Goal: Task Accomplishment & Management: Use online tool/utility

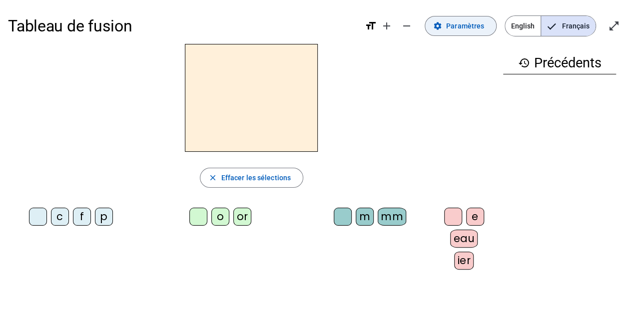
click at [483, 24] on span "Paramètres" at bounding box center [465, 26] width 38 height 12
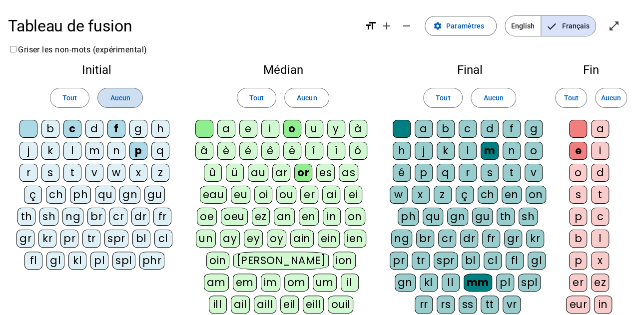
click at [107, 88] on span at bounding box center [120, 98] width 44 height 24
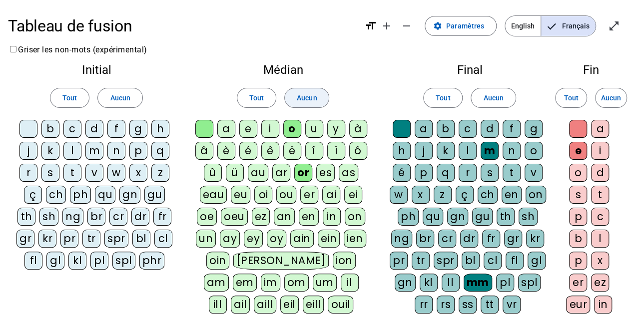
click at [308, 99] on span "Aucun" at bounding box center [307, 98] width 20 height 12
click at [496, 86] on span at bounding box center [493, 98] width 44 height 24
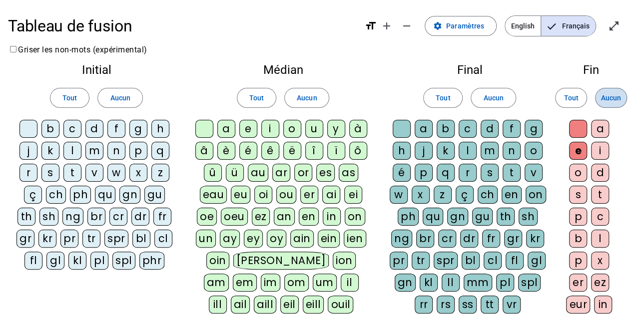
click at [610, 102] on span "Aucun" at bounding box center [611, 98] width 20 height 12
click at [581, 131] on div at bounding box center [578, 129] width 18 height 18
click at [407, 127] on div at bounding box center [402, 129] width 18 height 18
click at [29, 126] on div at bounding box center [28, 129] width 18 height 18
click at [117, 126] on div "f" at bounding box center [116, 129] width 18 height 18
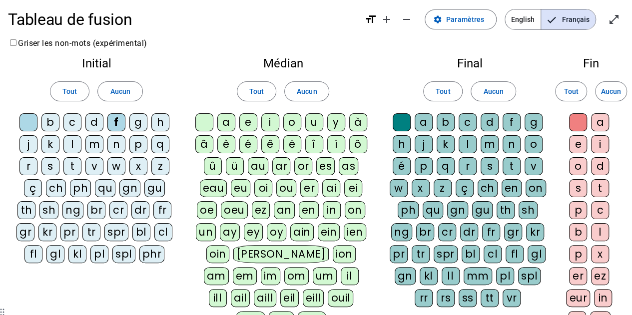
scroll to position [9, 0]
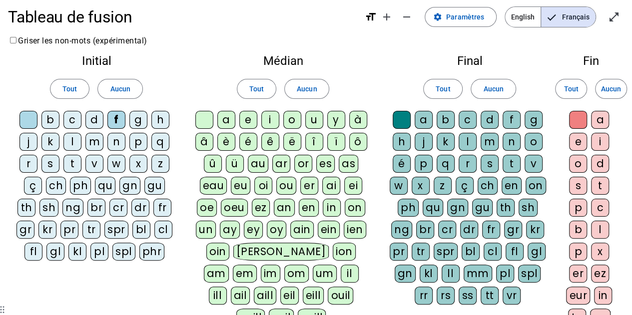
click at [208, 114] on div at bounding box center [204, 120] width 18 height 18
click at [578, 139] on div "e" at bounding box center [578, 142] width 18 height 18
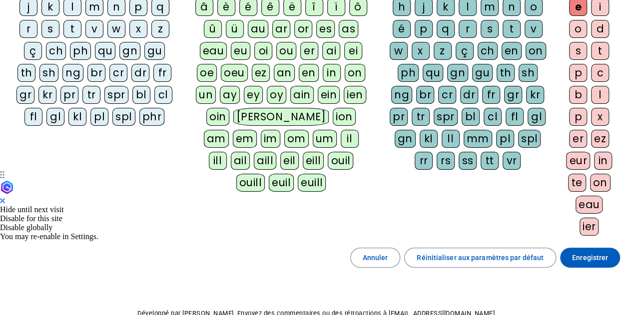
scroll to position [144, 0]
click at [307, 30] on div "or" at bounding box center [303, 29] width 18 height 18
click at [491, 10] on div "m" at bounding box center [490, 7] width 18 height 18
click at [578, 156] on div "eur" at bounding box center [578, 161] width 24 height 18
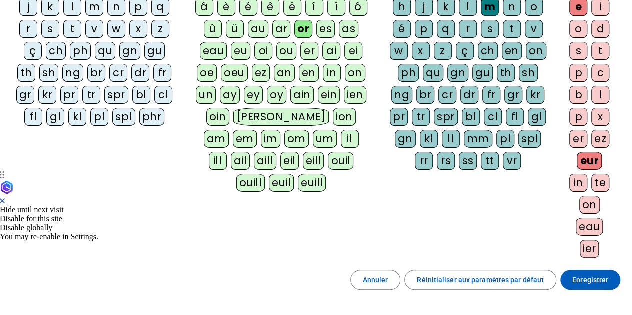
drag, startPoint x: 578, startPoint y: 156, endPoint x: 616, endPoint y: 159, distance: 37.6
click at [616, 159] on div "Fin Tout Aucun a e i o d s t p c b l p x er ez eur in te on eau ier" at bounding box center [591, 91] width 66 height 358
click at [590, 153] on div "eur" at bounding box center [589, 161] width 25 height 18
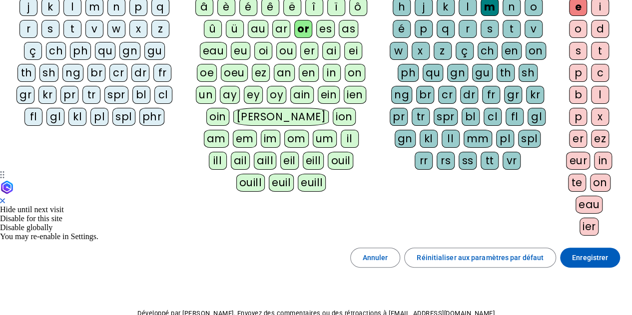
click at [590, 219] on div "ier" at bounding box center [589, 227] width 19 height 18
click at [588, 205] on div "eau" at bounding box center [589, 205] width 27 height 18
click at [480, 131] on div "mm" at bounding box center [478, 139] width 28 height 18
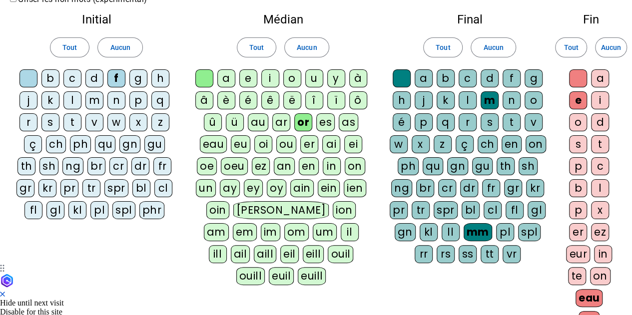
scroll to position [50, 0]
click at [71, 77] on div "c" at bounding box center [72, 79] width 18 height 18
click at [135, 104] on div "p" at bounding box center [138, 101] width 18 height 18
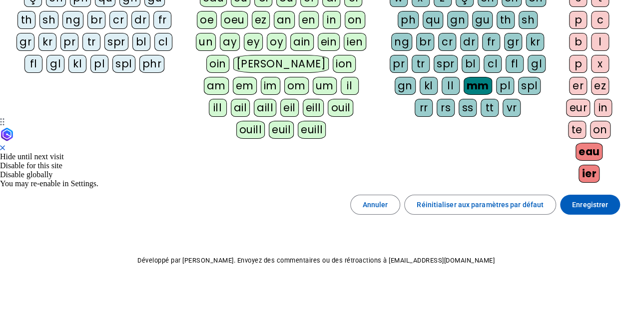
scroll to position [196, 0]
click at [581, 207] on span at bounding box center [590, 205] width 60 height 24
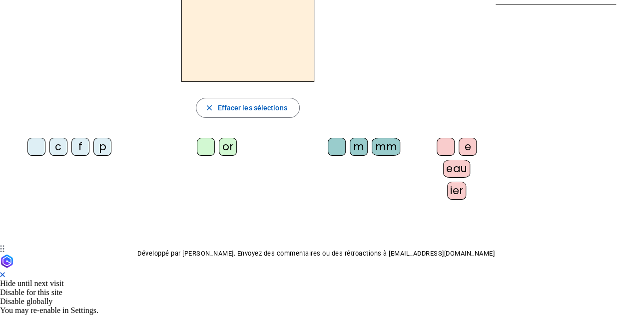
scroll to position [65, 0]
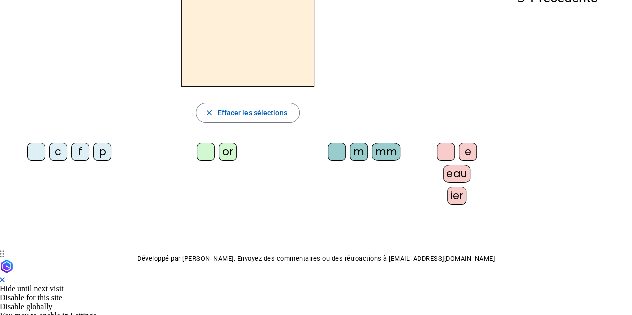
click at [73, 150] on div "f" at bounding box center [80, 152] width 18 height 18
click at [219, 161] on letter-bubble "or" at bounding box center [230, 154] width 22 height 22
drag, startPoint x: 273, startPoint y: 149, endPoint x: 307, endPoint y: 153, distance: 34.8
click at [307, 153] on div "c f p or m mm e eau ier" at bounding box center [248, 176] width 480 height 74
click at [350, 147] on div "m" at bounding box center [359, 152] width 18 height 18
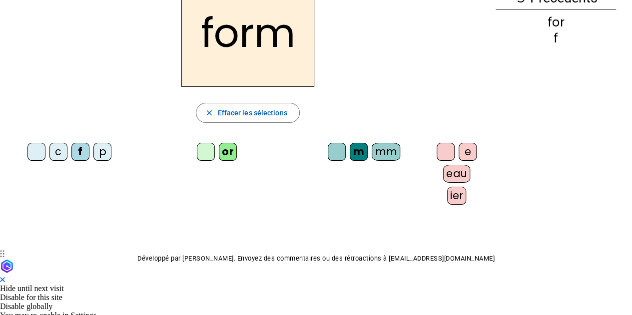
click at [459, 148] on div "e" at bounding box center [468, 152] width 18 height 18
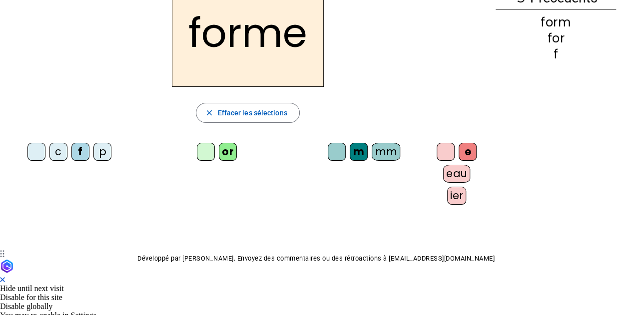
click at [372, 143] on div "mm" at bounding box center [386, 152] width 28 height 18
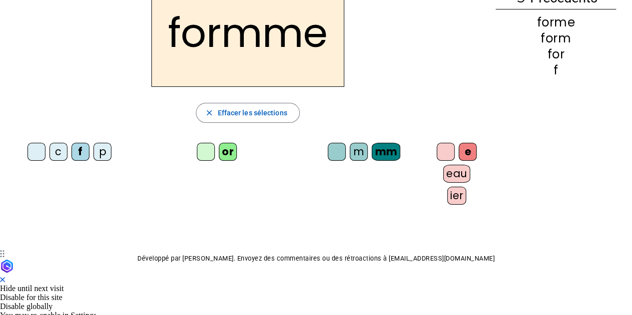
click at [328, 149] on div at bounding box center [337, 152] width 18 height 18
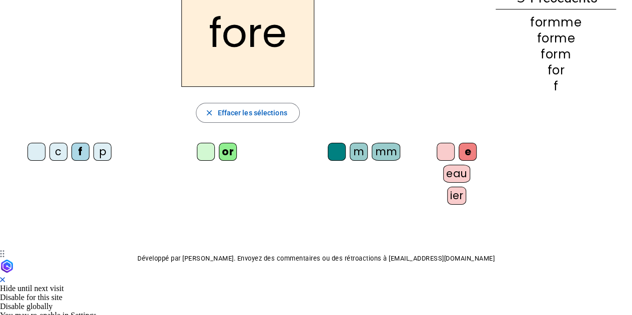
click at [27, 143] on div at bounding box center [36, 152] width 18 height 18
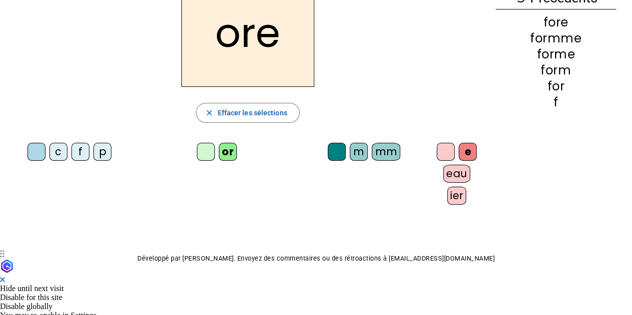
click at [437, 143] on div at bounding box center [446, 152] width 18 height 18
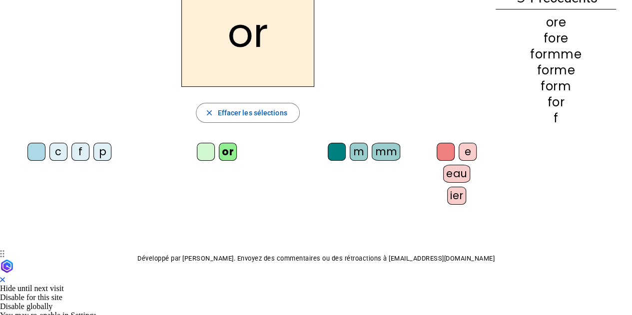
click at [350, 146] on div "m" at bounding box center [359, 152] width 18 height 18
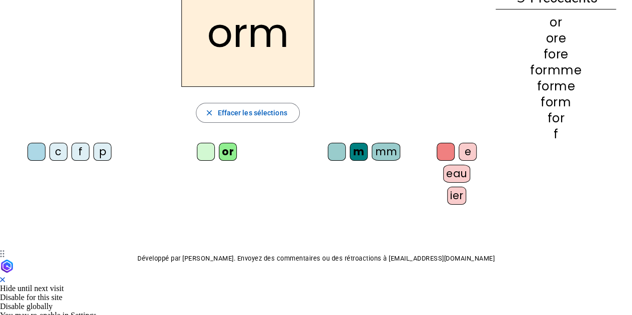
click at [437, 152] on div at bounding box center [446, 152] width 18 height 18
click at [459, 151] on div "e" at bounding box center [468, 152] width 18 height 18
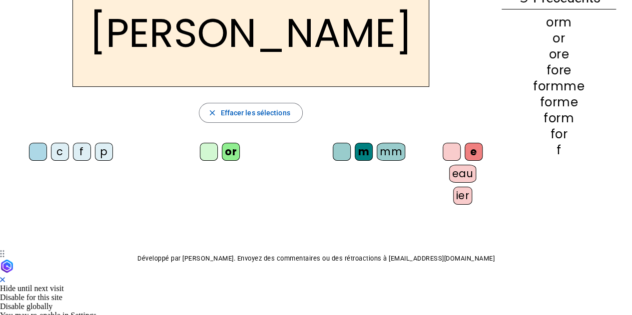
click at [451, 171] on div "eau" at bounding box center [462, 174] width 27 height 18
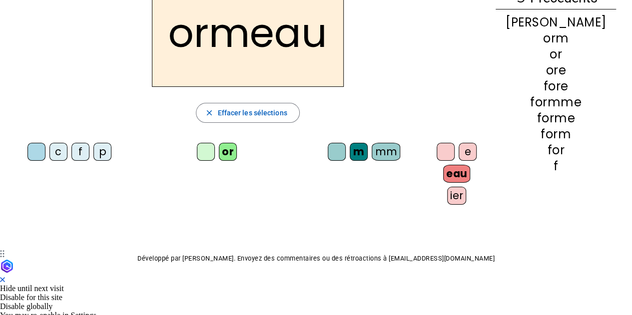
click at [447, 195] on div "ier" at bounding box center [456, 196] width 19 height 18
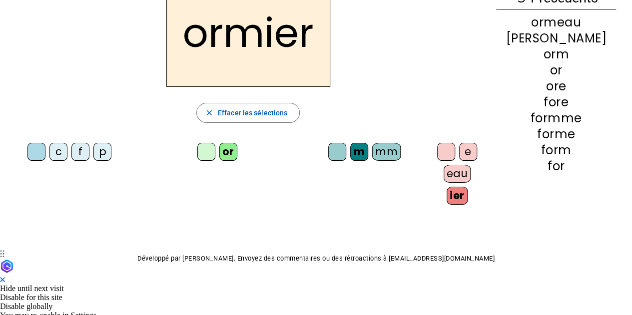
click at [50, 149] on div "c" at bounding box center [58, 152] width 18 height 18
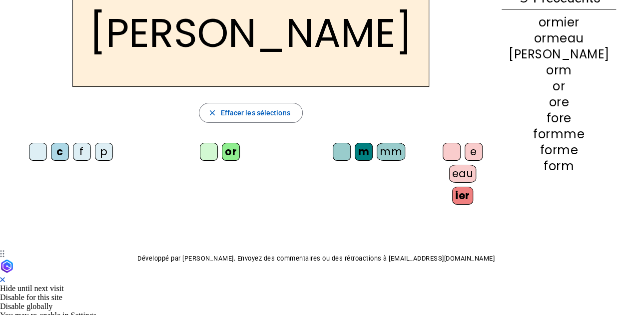
click at [333, 150] on div at bounding box center [342, 152] width 18 height 18
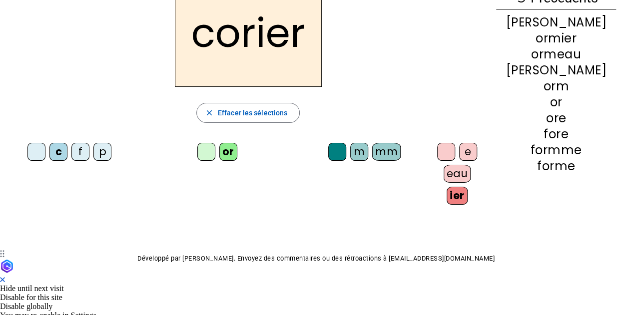
click at [437, 143] on letter-bubble at bounding box center [448, 154] width 22 height 22
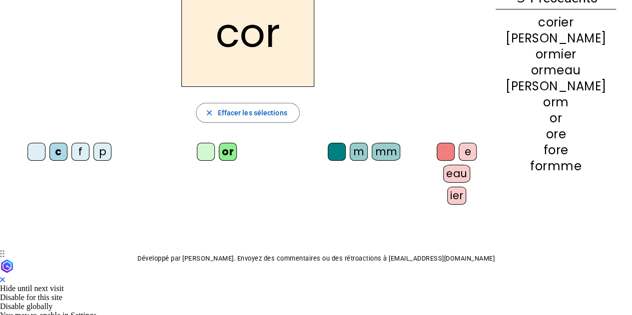
click at [350, 154] on div "m" at bounding box center [359, 152] width 18 height 18
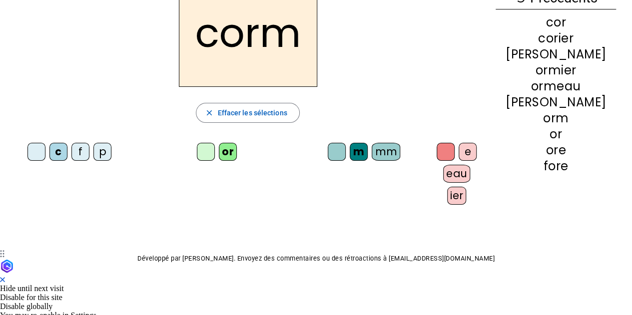
scroll to position [65, 0]
click at [354, 143] on letter-bubble "m" at bounding box center [361, 153] width 22 height 22
click at [372, 148] on div "mm" at bounding box center [386, 151] width 28 height 18
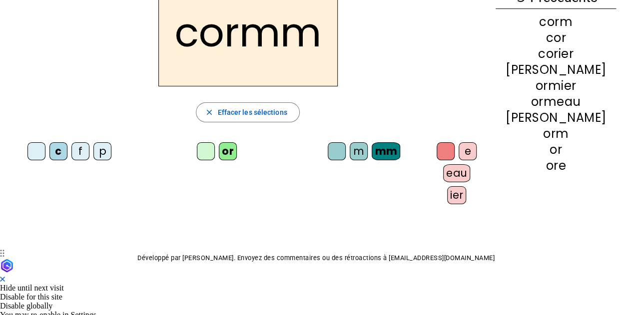
click at [459, 147] on div "e" at bounding box center [468, 151] width 18 height 18
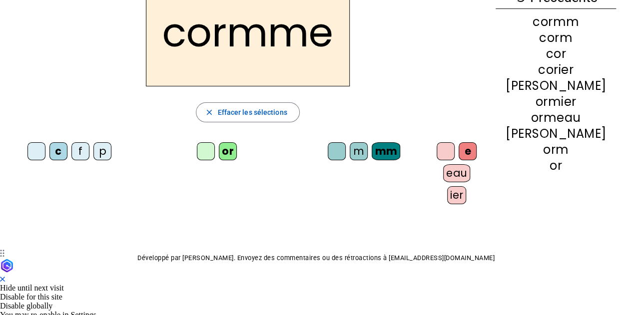
click at [350, 148] on div "m" at bounding box center [359, 151] width 18 height 18
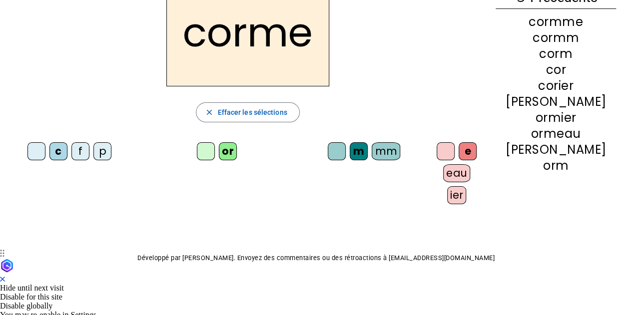
click at [350, 148] on div "m" at bounding box center [359, 151] width 18 height 18
click at [372, 148] on div "mm" at bounding box center [386, 151] width 28 height 18
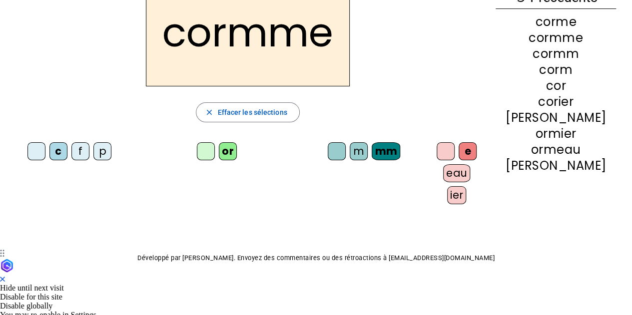
scroll to position [0, 0]
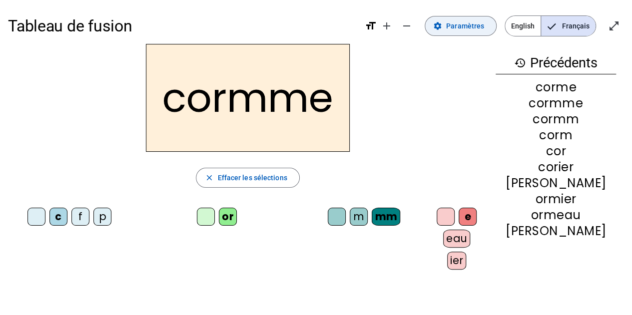
click at [477, 19] on span at bounding box center [460, 26] width 71 height 24
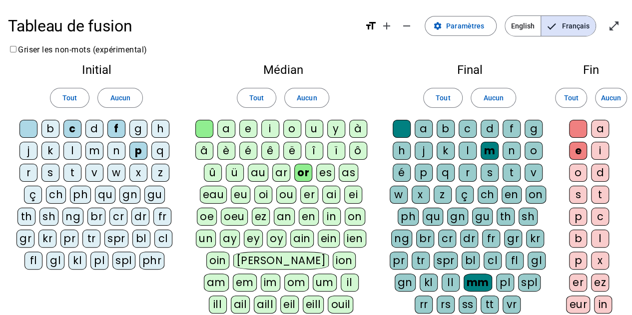
click at [295, 125] on div "o" at bounding box center [292, 129] width 18 height 18
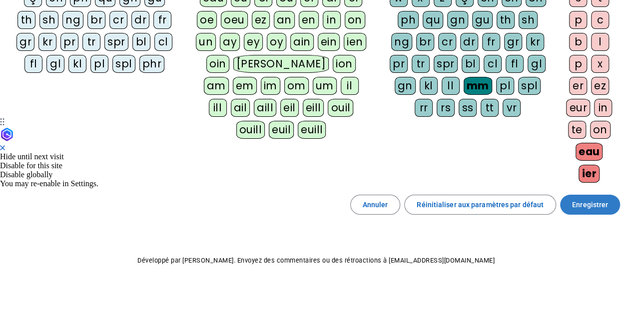
click at [571, 203] on span at bounding box center [590, 205] width 60 height 24
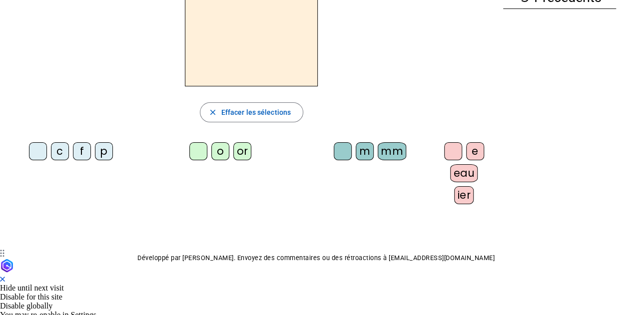
click at [46, 146] on letter-bubble at bounding box center [40, 153] width 22 height 22
click at [54, 147] on div "c" at bounding box center [60, 151] width 18 height 18
click at [217, 147] on div "o" at bounding box center [220, 151] width 18 height 18
click at [385, 145] on div "mm" at bounding box center [392, 151] width 28 height 18
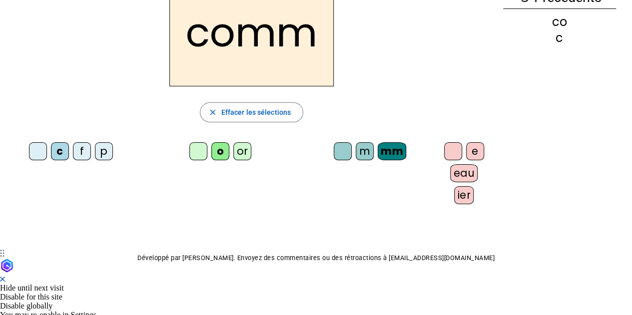
click at [466, 147] on div "e" at bounding box center [475, 151] width 18 height 18
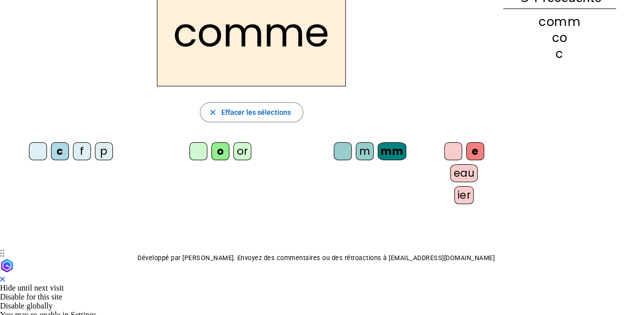
click at [95, 153] on div "p" at bounding box center [104, 151] width 18 height 18
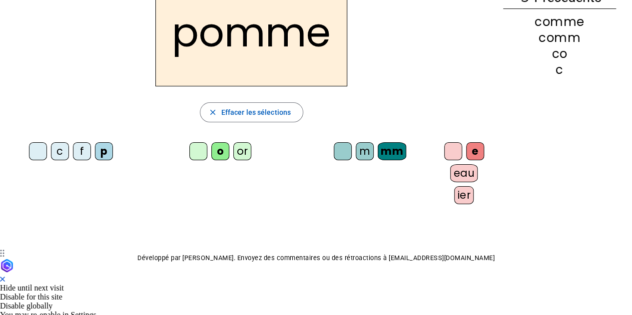
click at [454, 192] on div "ier" at bounding box center [463, 195] width 19 height 18
